Goal: Information Seeking & Learning: Get advice/opinions

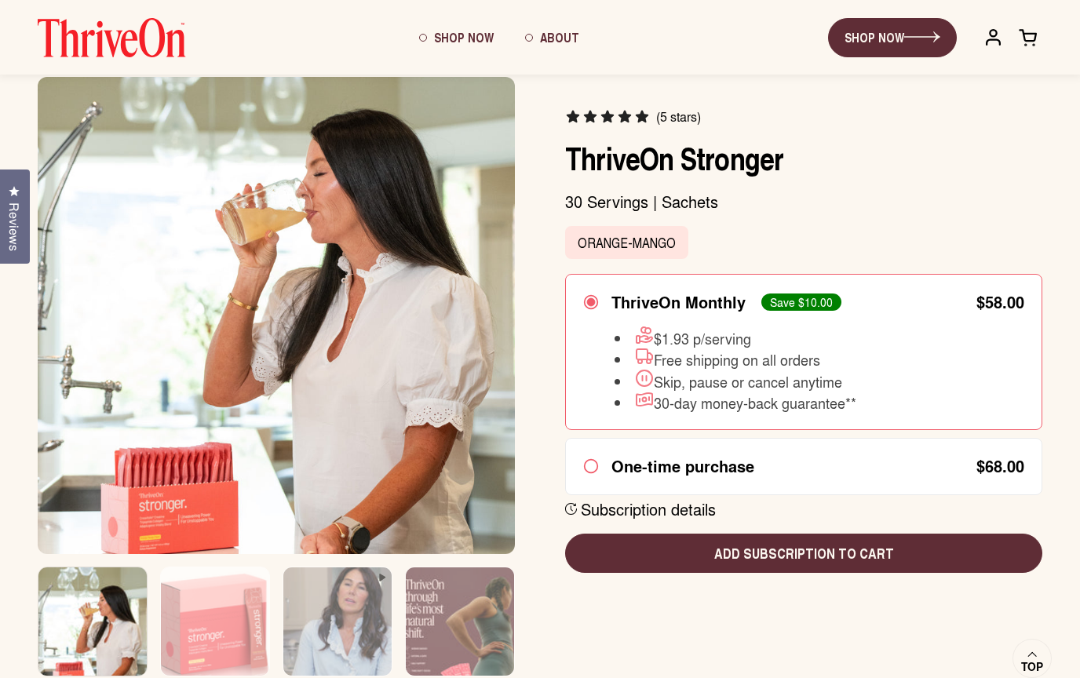
scroll to position [47, 0]
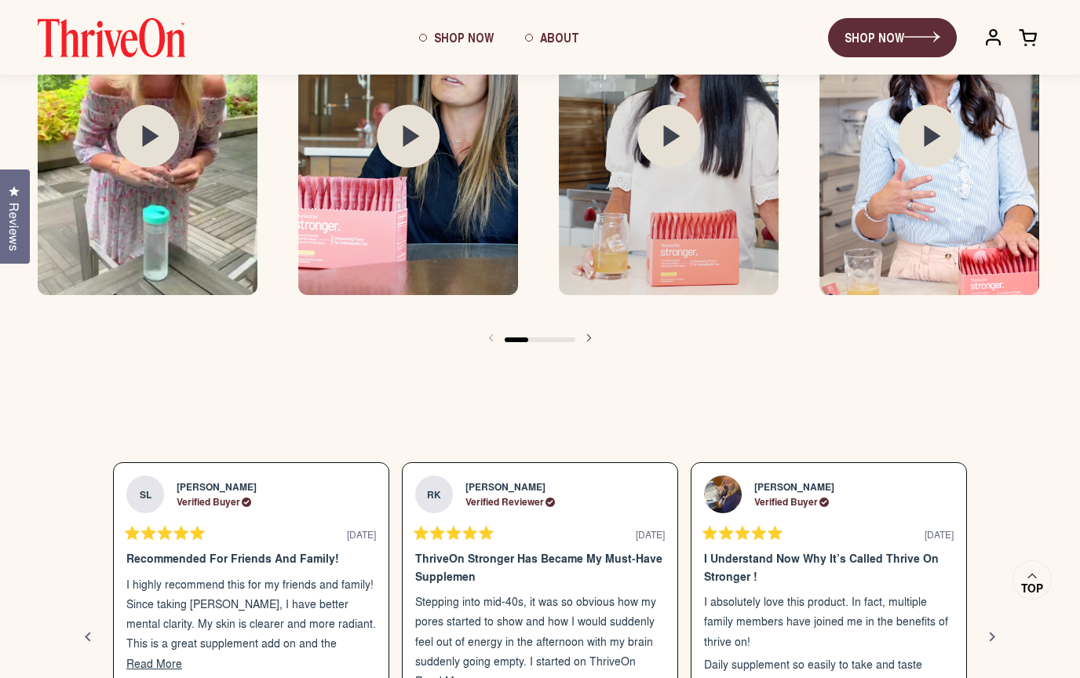
scroll to position [1708, 0]
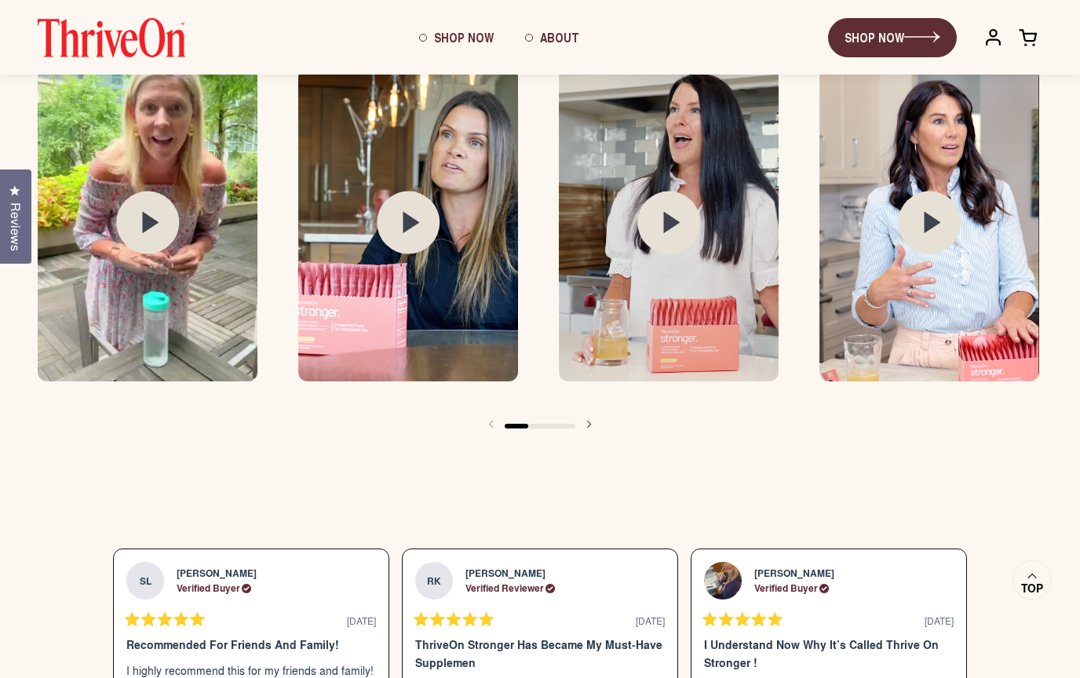
click at [9, 241] on span "Reviews" at bounding box center [15, 227] width 20 height 49
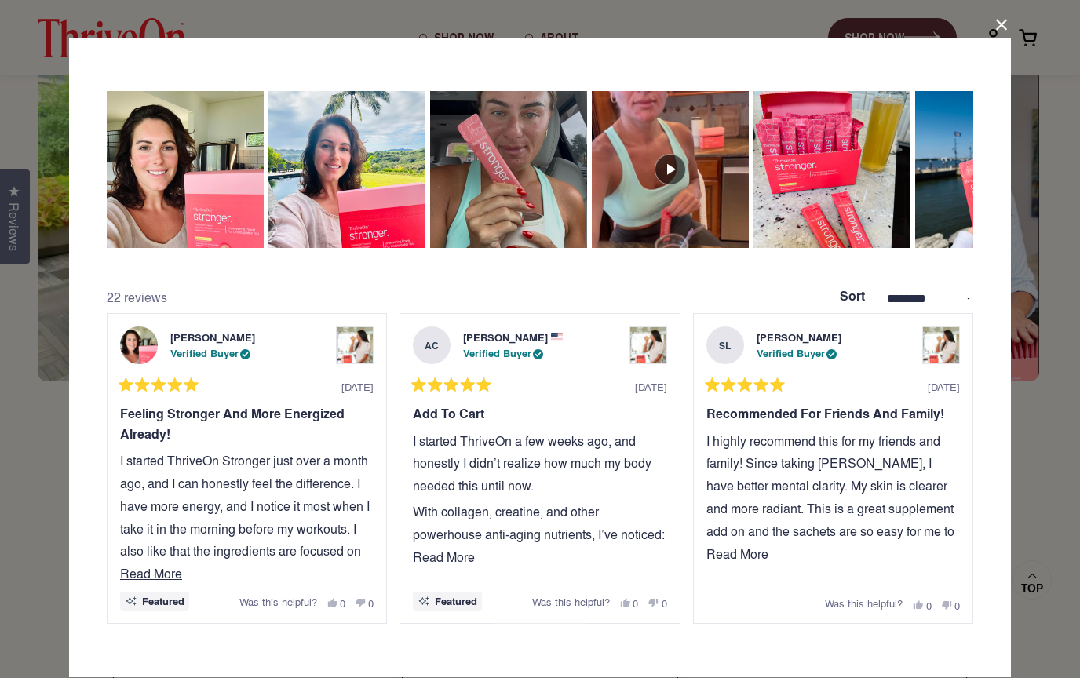
click at [1000, 26] on button "Close Dialog" at bounding box center [1001, 25] width 25 height 25
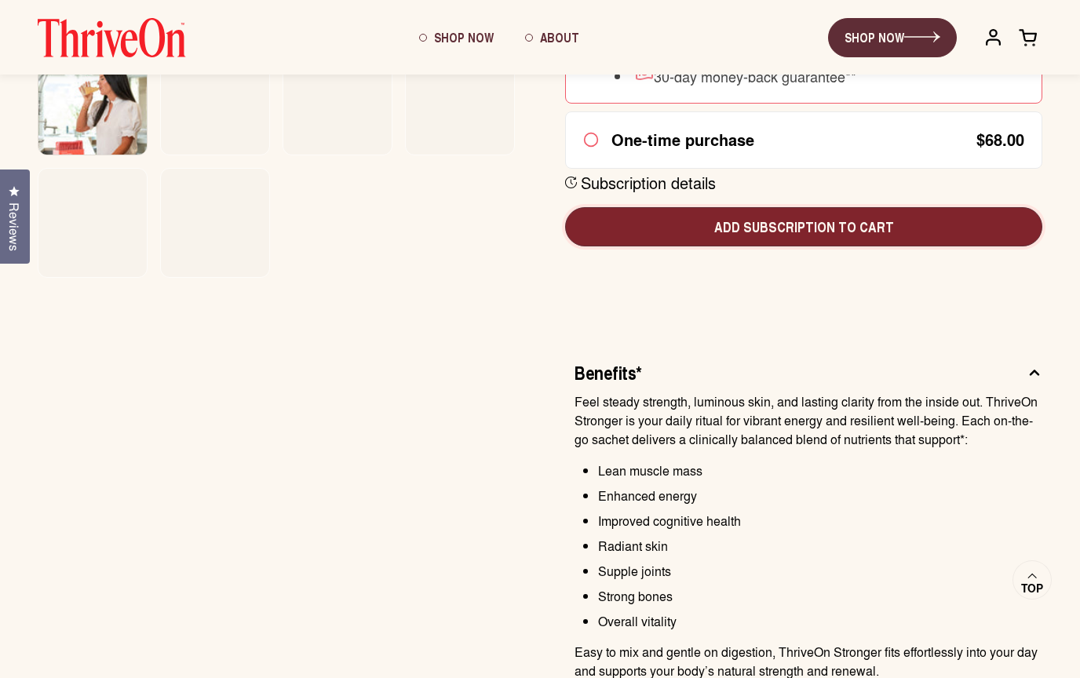
scroll to position [0, 0]
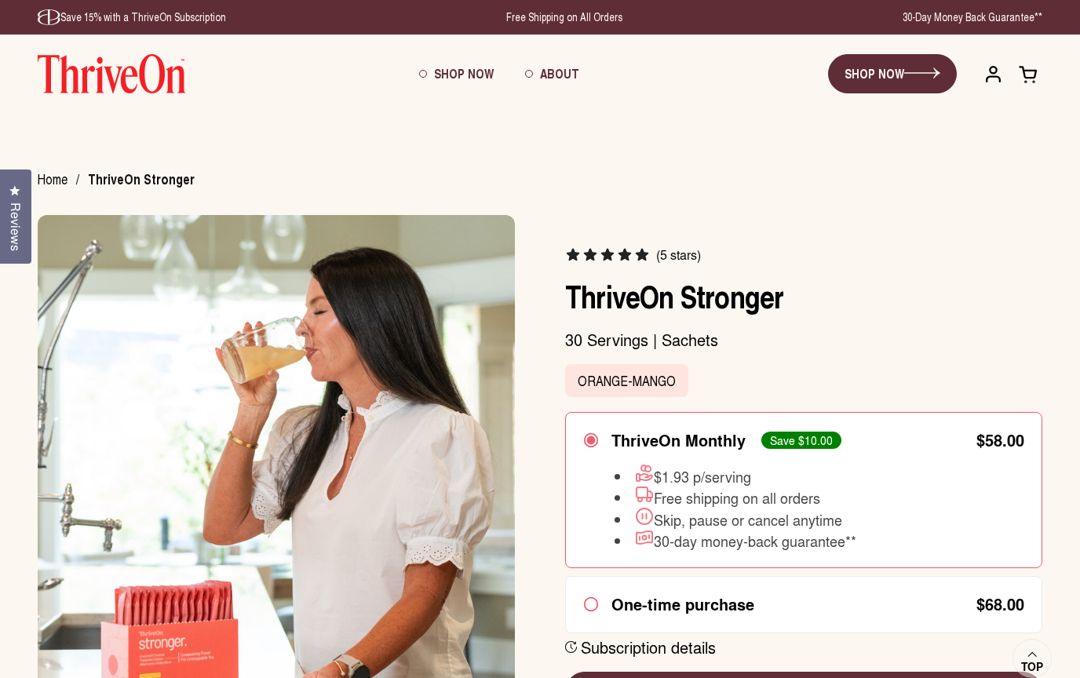
click at [8, 228] on span "Reviews" at bounding box center [15, 227] width 20 height 49
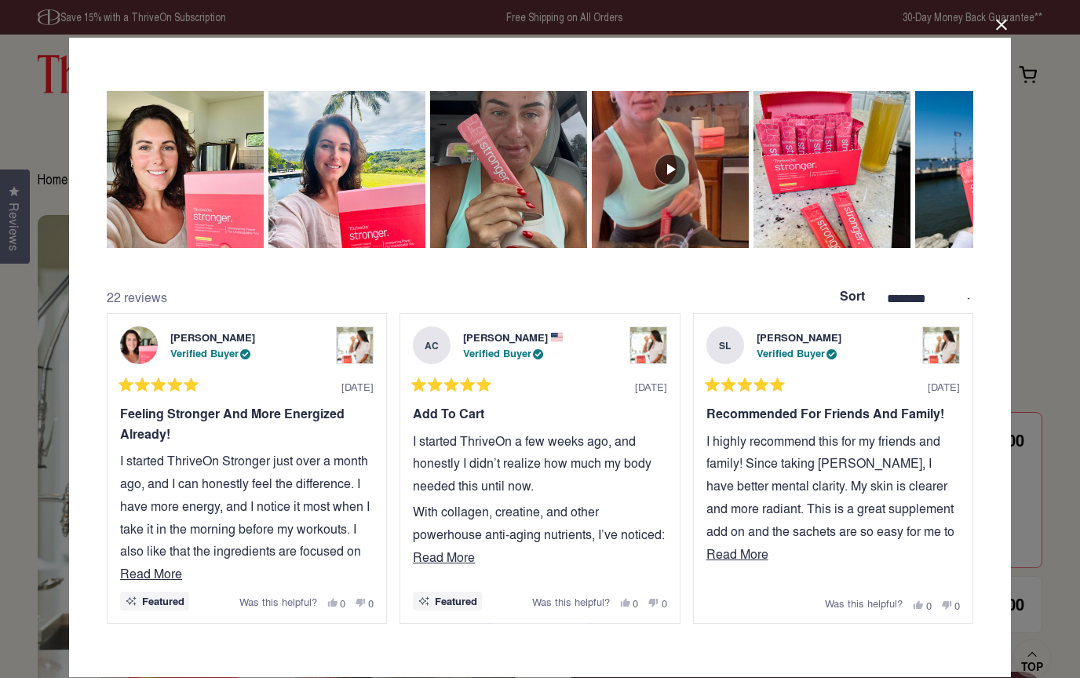
click at [15, 119] on div "**********" at bounding box center [540, 339] width 1080 height 678
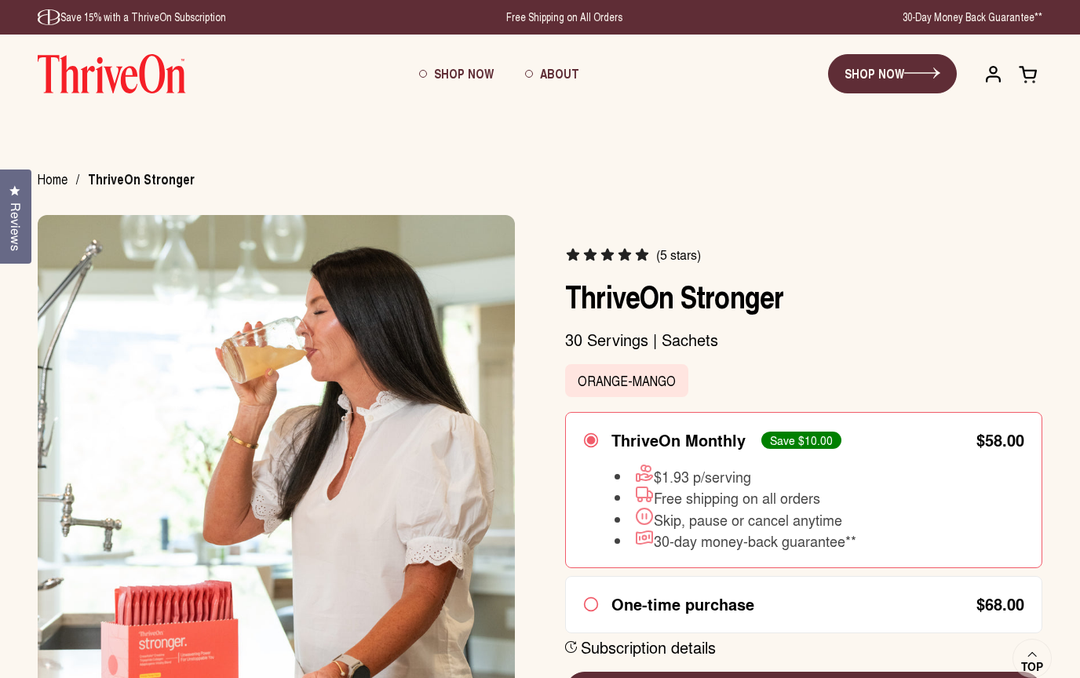
click at [10, 220] on span "Reviews" at bounding box center [15, 227] width 20 height 49
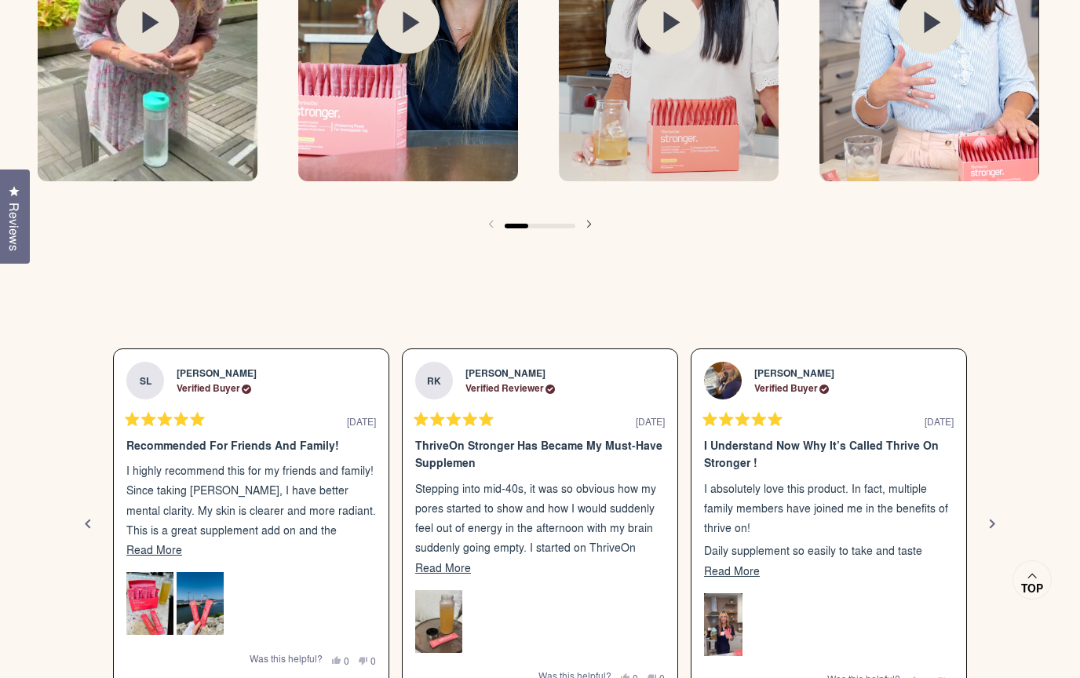
scroll to position [2458, 0]
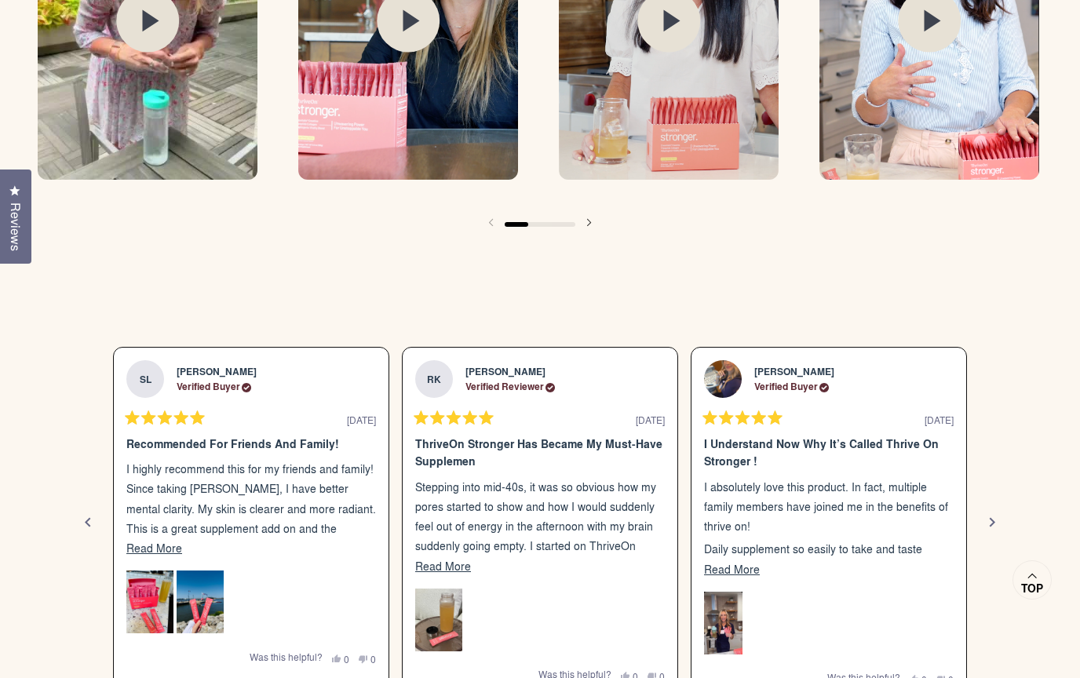
click at [12, 251] on span "Reviews" at bounding box center [15, 227] width 20 height 49
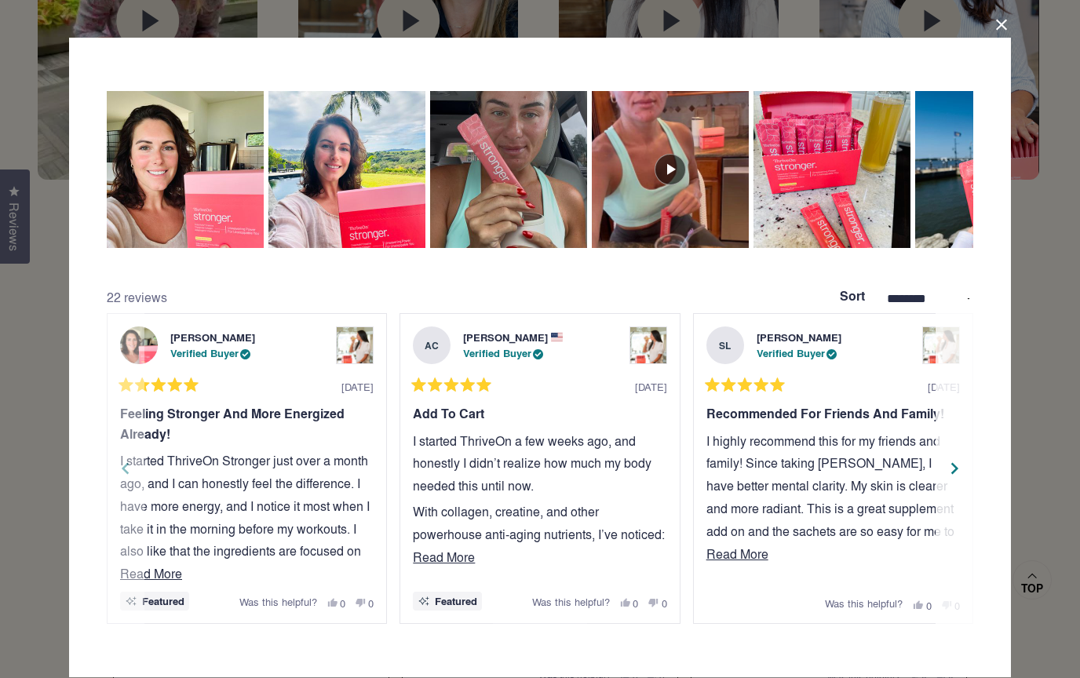
click at [734, 563] on span "Read More" at bounding box center [738, 554] width 62 height 18
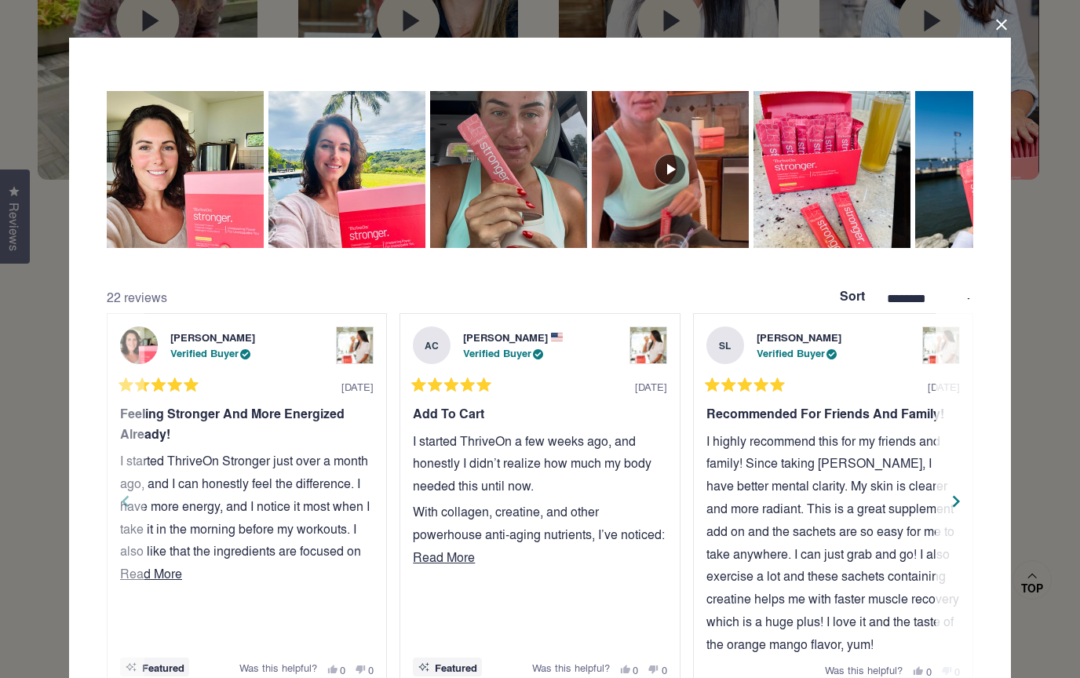
click at [955, 496] on div "Next" at bounding box center [957, 502] width 24 height 24
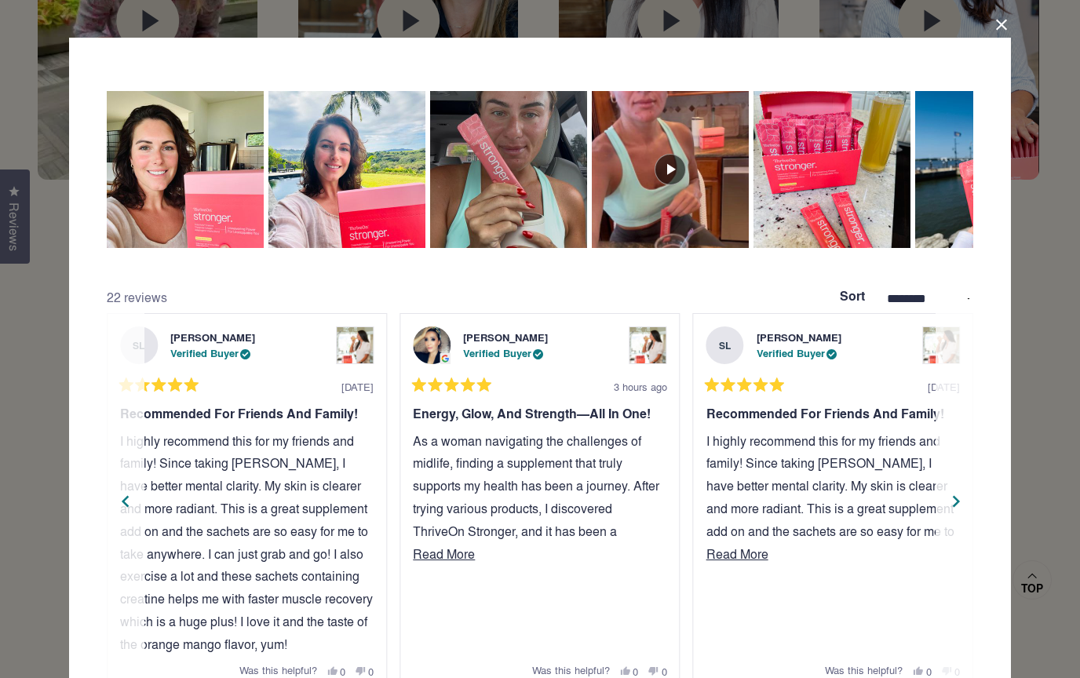
click at [955, 495] on div "Next" at bounding box center [957, 502] width 24 height 24
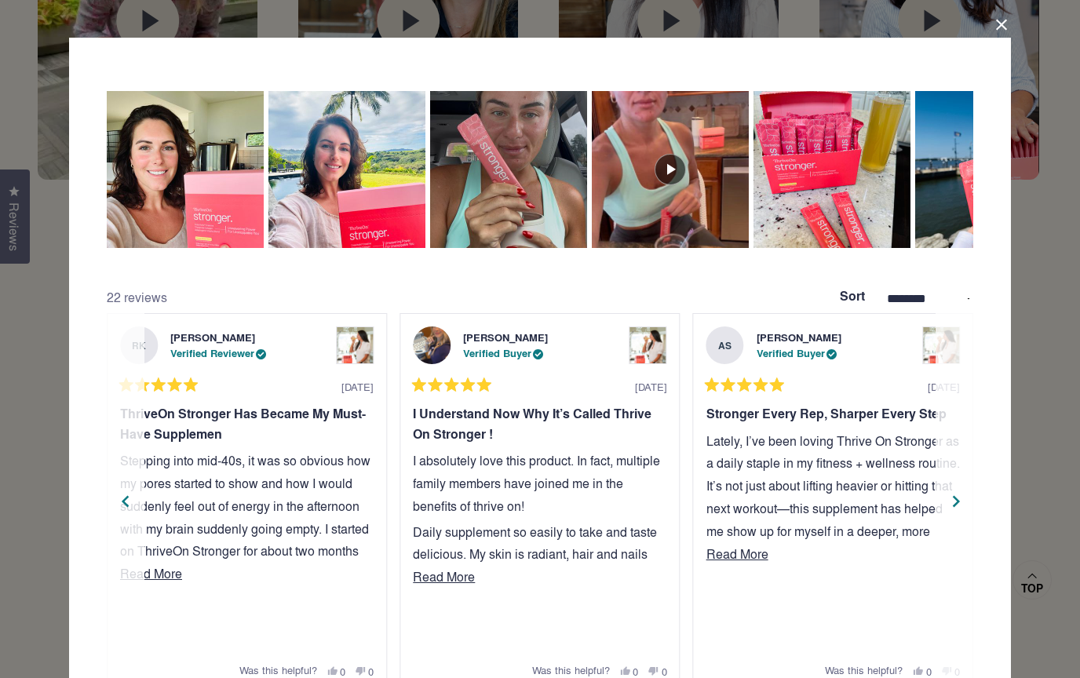
click at [955, 495] on div "Next" at bounding box center [957, 502] width 24 height 24
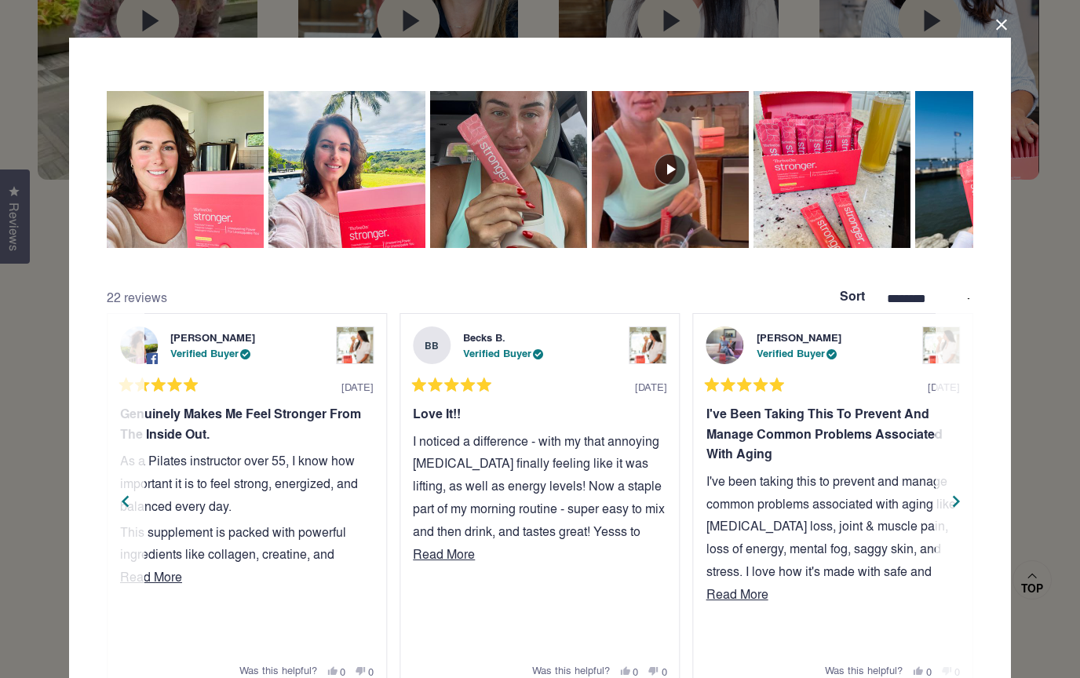
click at [955, 495] on div "Next" at bounding box center [957, 502] width 24 height 24
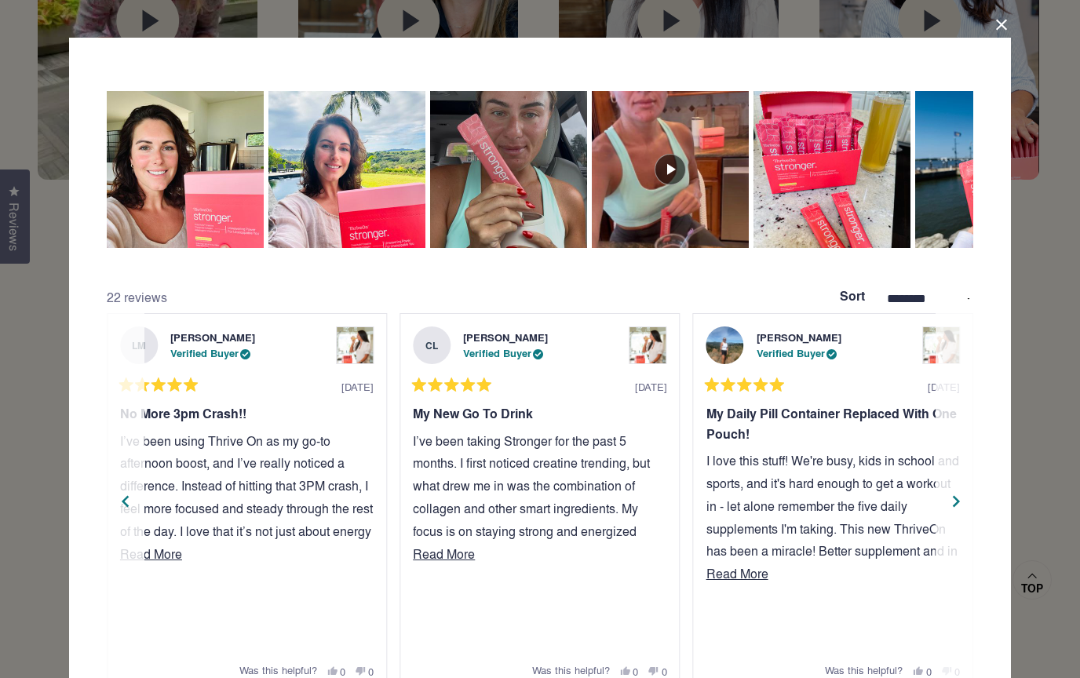
click at [955, 495] on div "Next" at bounding box center [957, 502] width 24 height 24
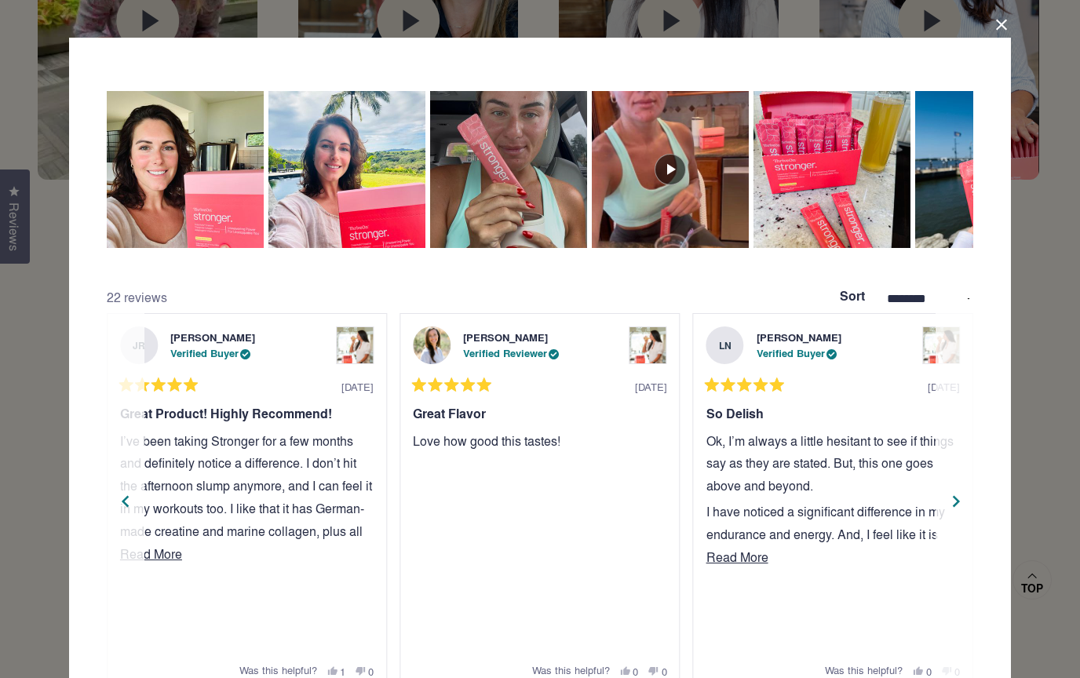
click at [955, 495] on div "Next" at bounding box center [957, 502] width 24 height 24
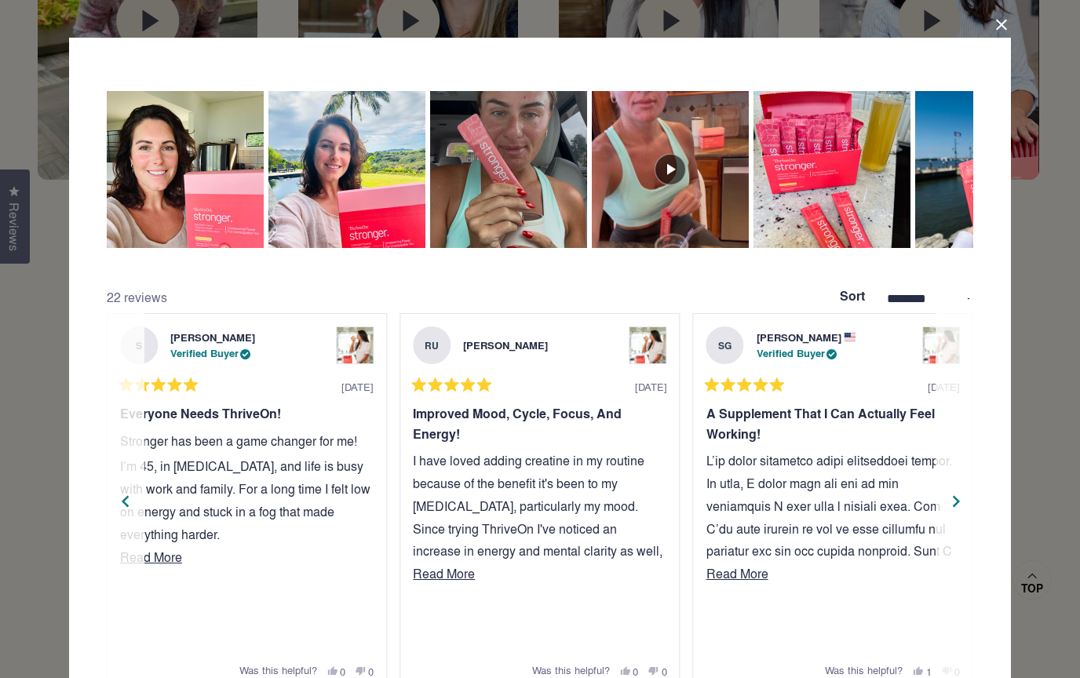
click at [955, 495] on div "Next" at bounding box center [957, 502] width 24 height 24
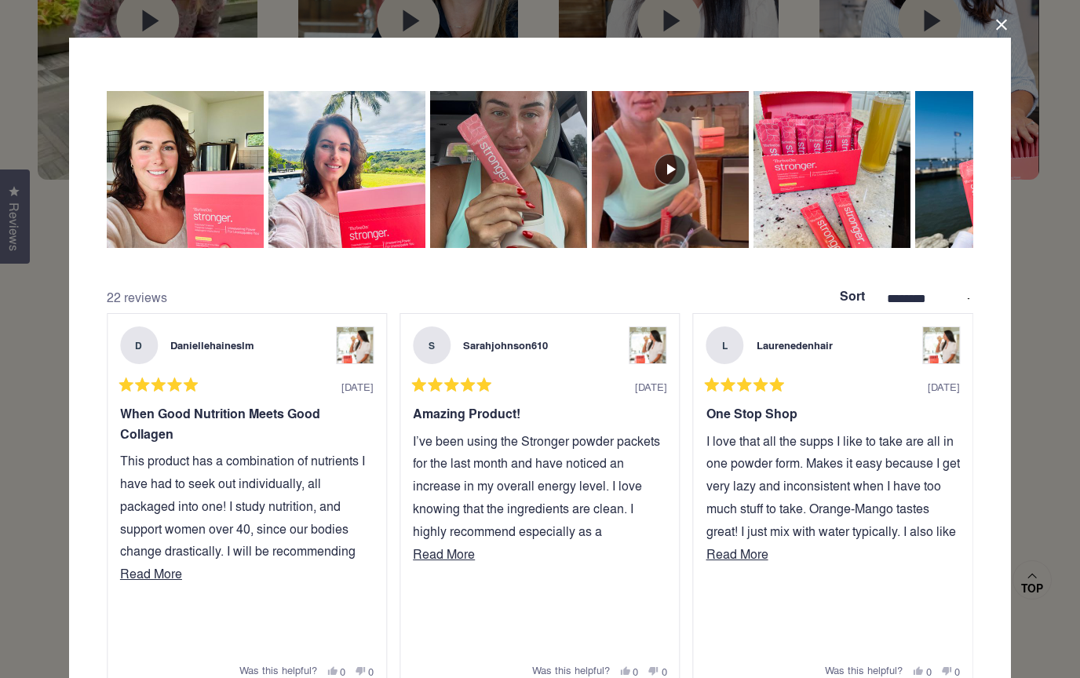
click at [1038, 461] on div "**********" at bounding box center [540, 339] width 1080 height 678
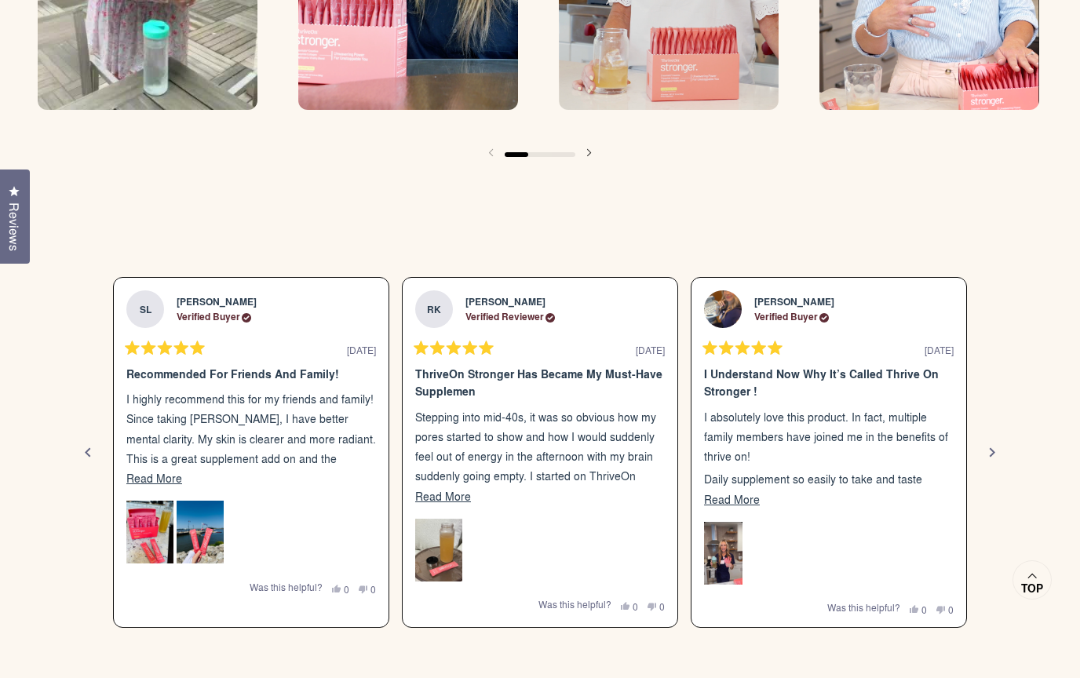
scroll to position [2543, 0]
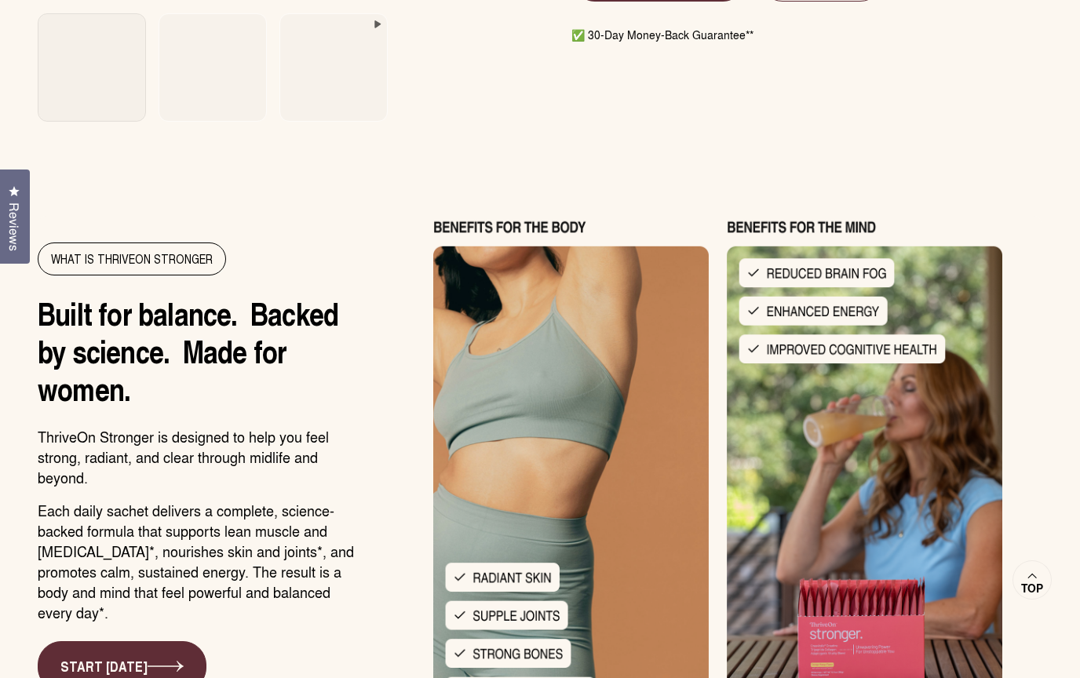
scroll to position [1331, 0]
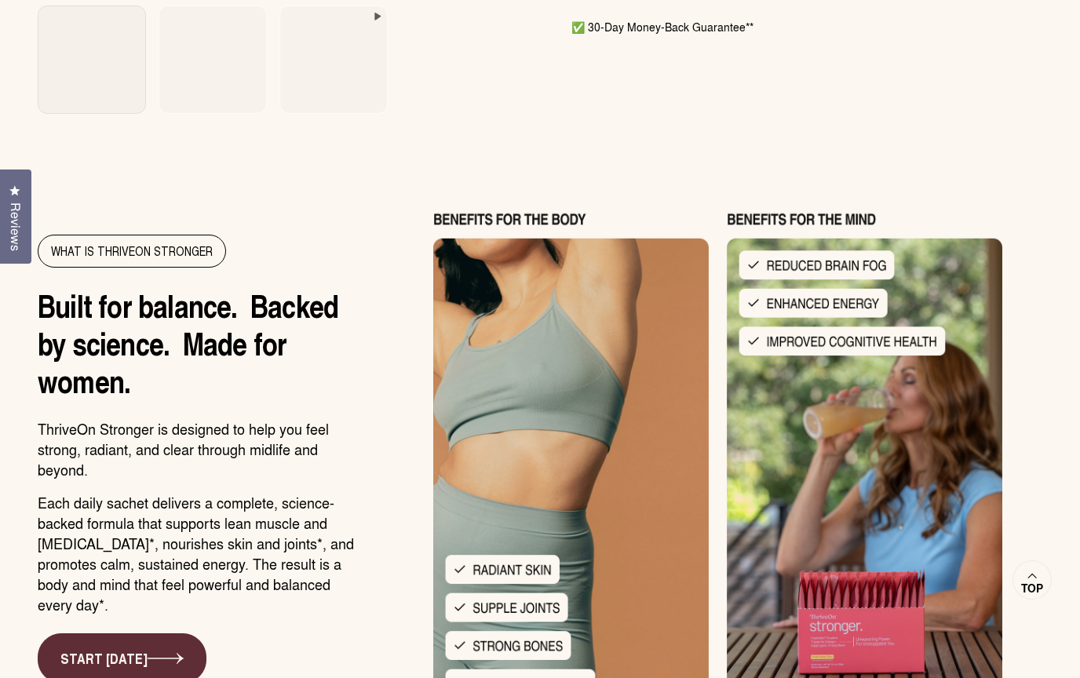
click at [9, 251] on span "Reviews" at bounding box center [15, 227] width 20 height 49
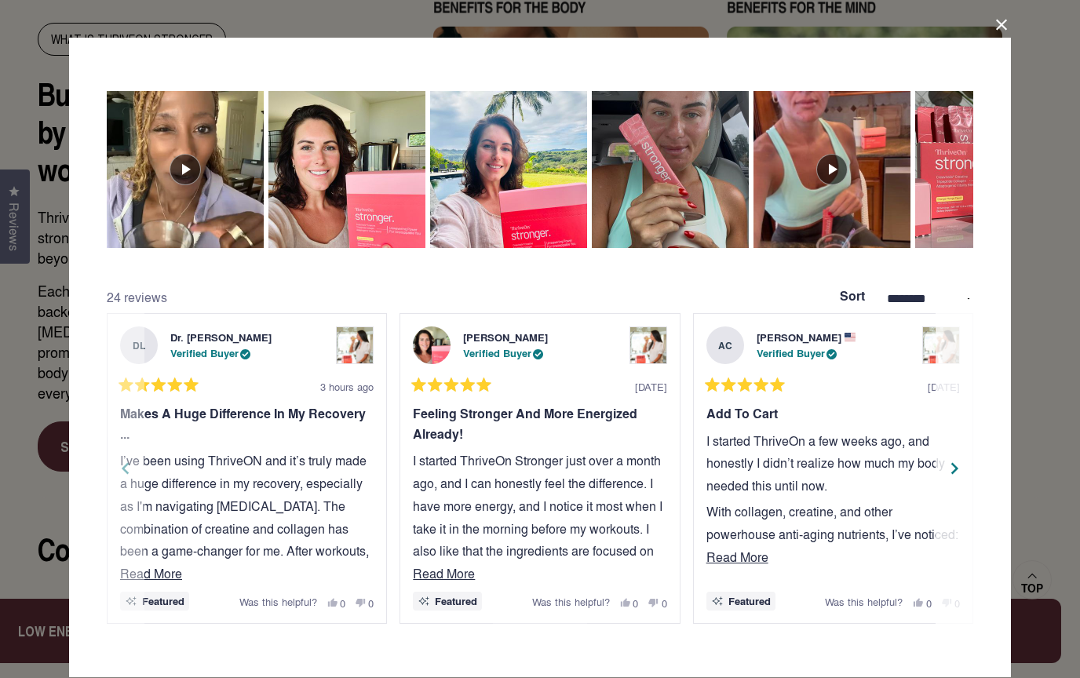
scroll to position [1566, 0]
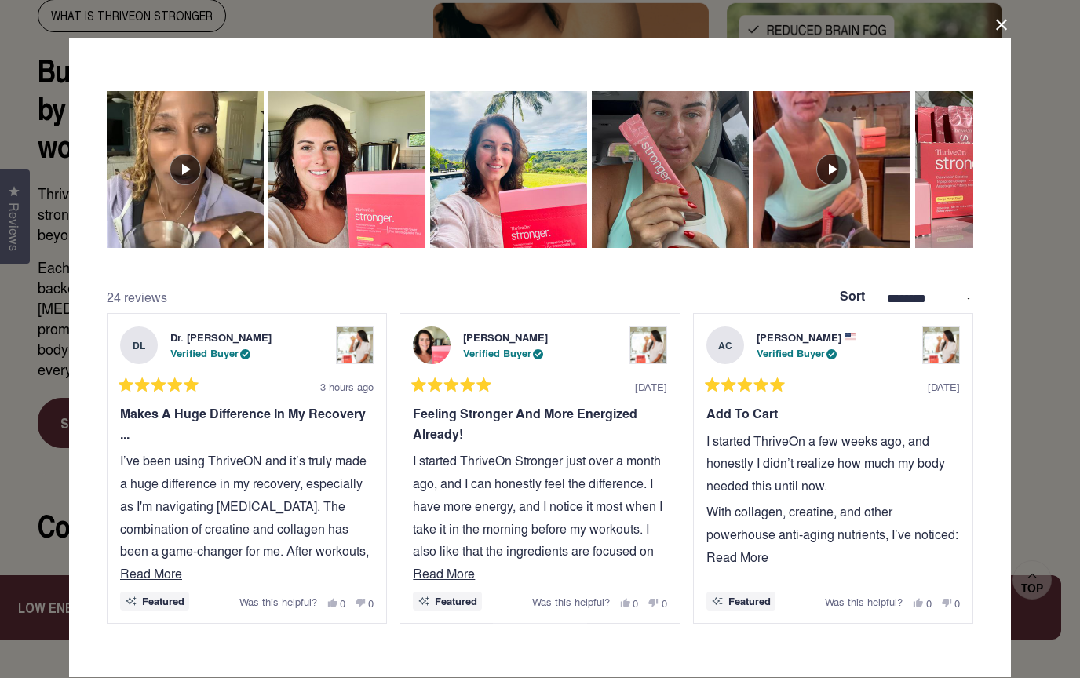
click at [254, 678] on div "**********" at bounding box center [540, 339] width 1080 height 678
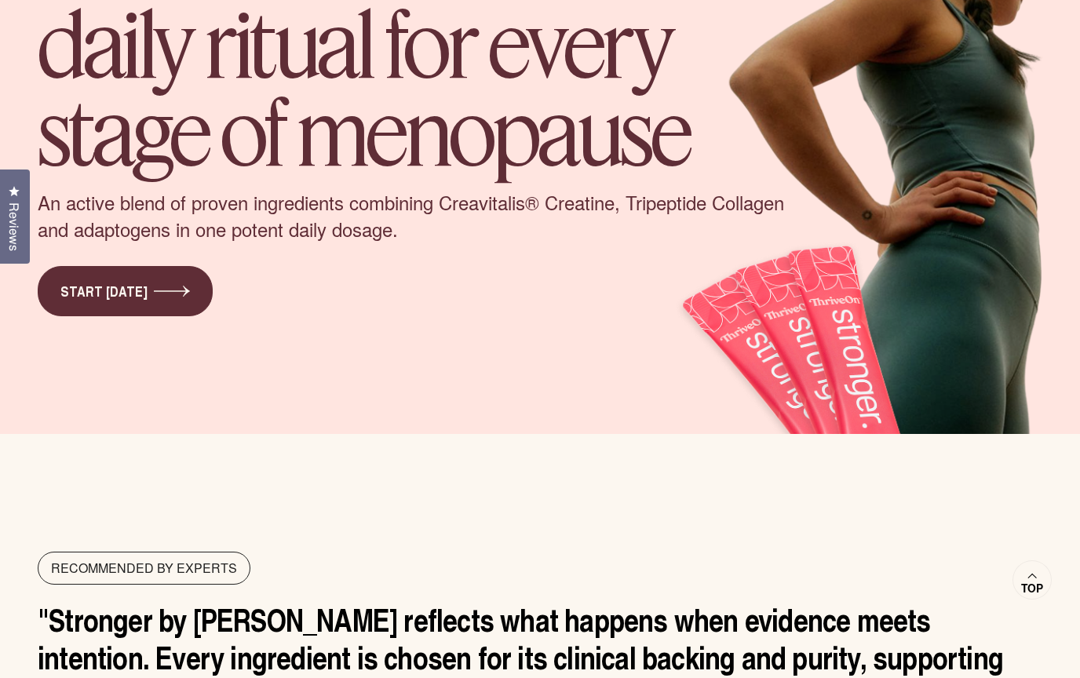
scroll to position [6874, 0]
